Goal: Navigation & Orientation: Find specific page/section

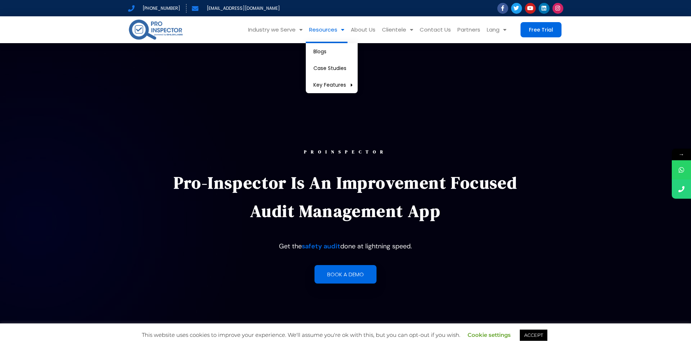
click at [342, 29] on span "Menu" at bounding box center [340, 30] width 7 height 13
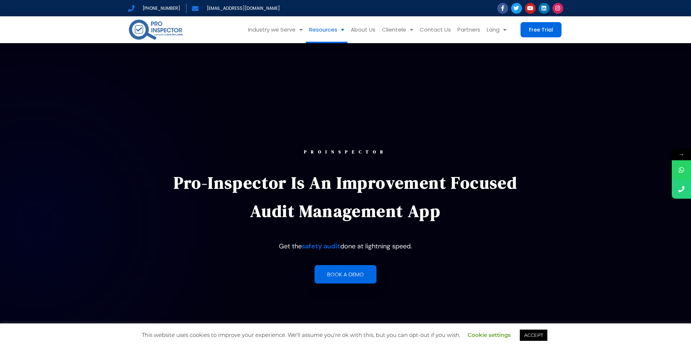
click at [342, 29] on span "Menu" at bounding box center [340, 30] width 7 height 13
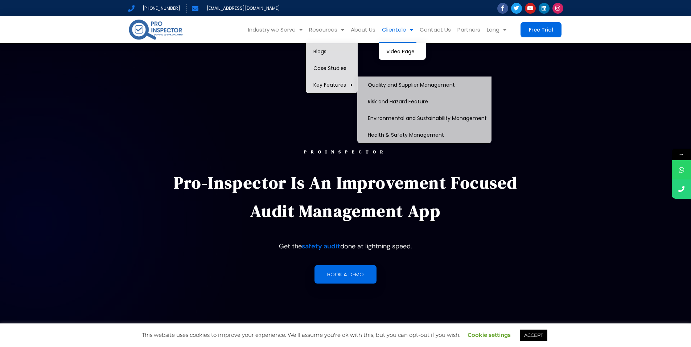
click at [411, 31] on span "Menu" at bounding box center [409, 30] width 7 height 13
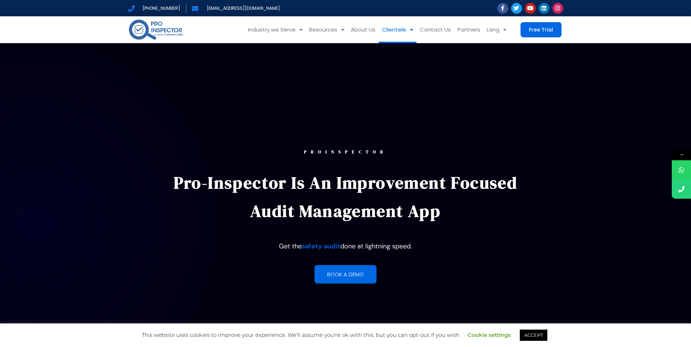
click at [411, 31] on span "Menu" at bounding box center [409, 30] width 7 height 13
click at [404, 55] on link "Video Page" at bounding box center [402, 51] width 47 height 17
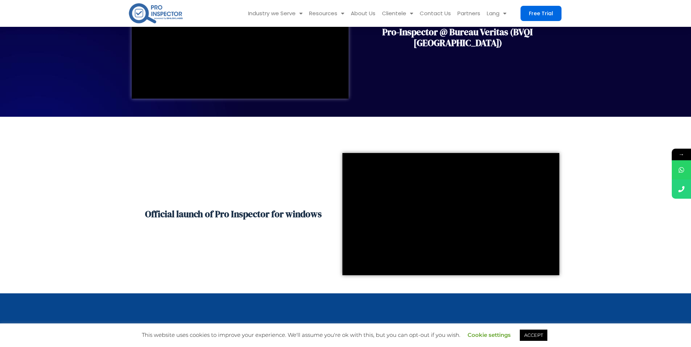
scroll to position [689, 0]
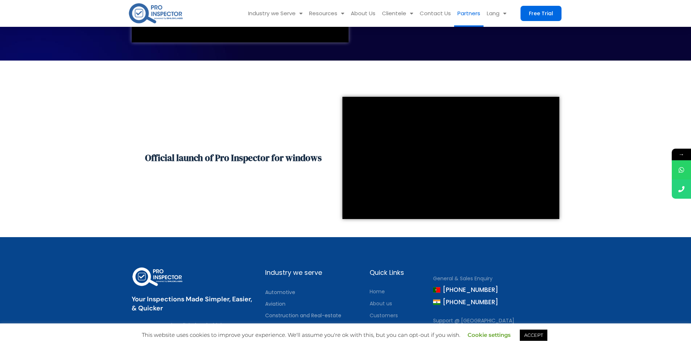
click at [471, 15] on link "Partners" at bounding box center [468, 13] width 29 height 27
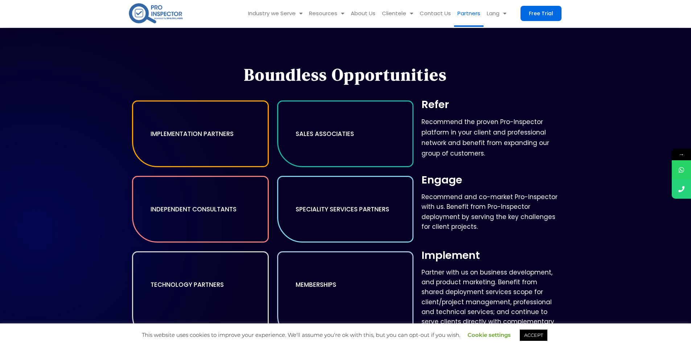
scroll to position [218, 0]
